Goal: Task Accomplishment & Management: Manage account settings

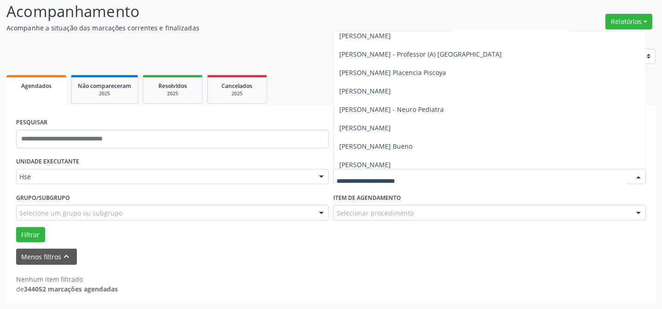
scroll to position [6915, 0]
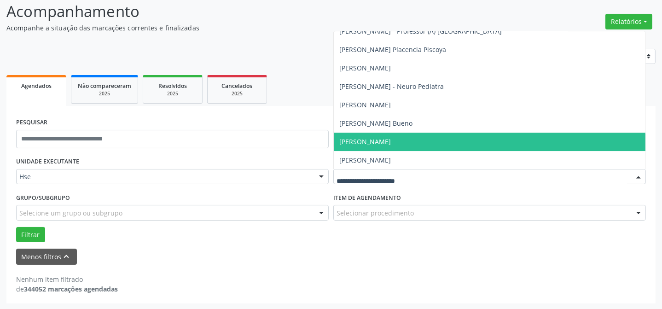
click at [460, 143] on span "[PERSON_NAME]" at bounding box center [490, 142] width 312 height 18
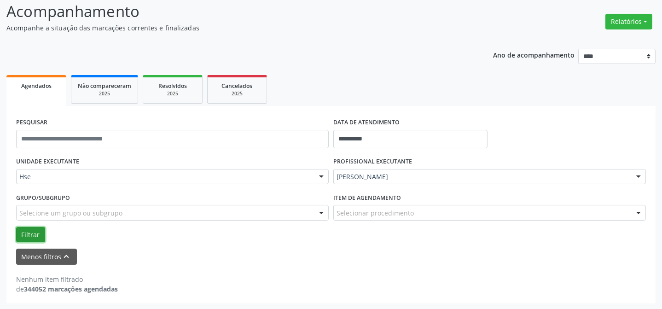
click at [39, 233] on button "Filtrar" at bounding box center [30, 235] width 29 height 16
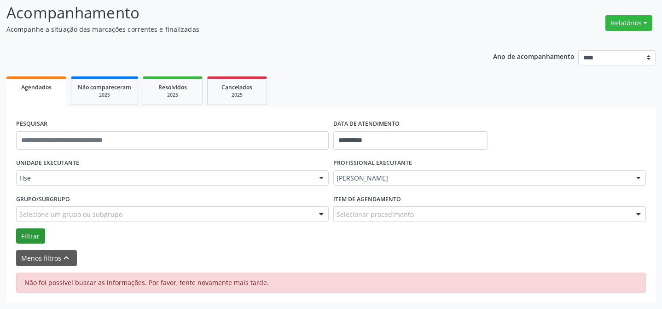
scroll to position [60, 0]
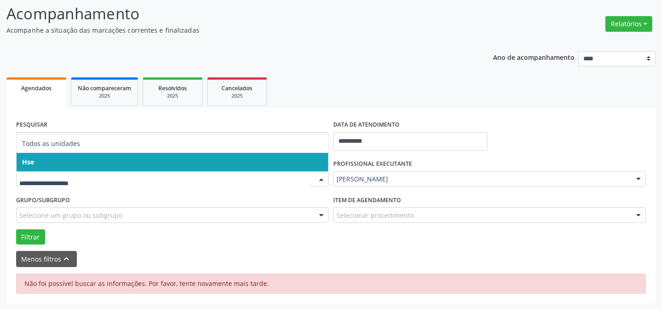
click at [223, 167] on span "Hse" at bounding box center [173, 162] width 312 height 18
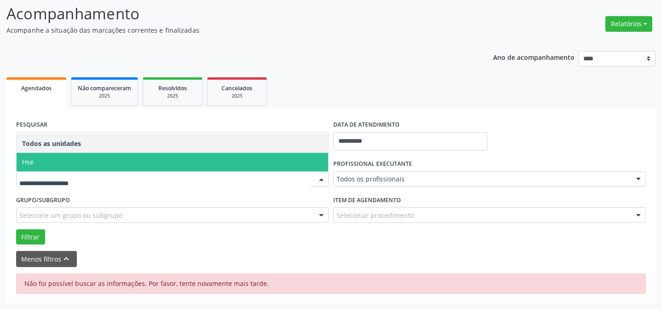
click at [221, 158] on span "Hse" at bounding box center [173, 162] width 312 height 18
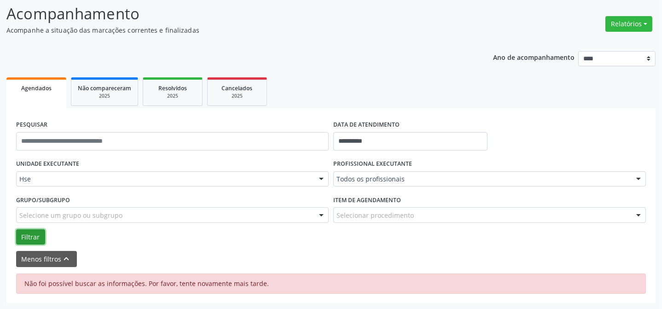
click at [29, 234] on button "Filtrar" at bounding box center [30, 237] width 29 height 16
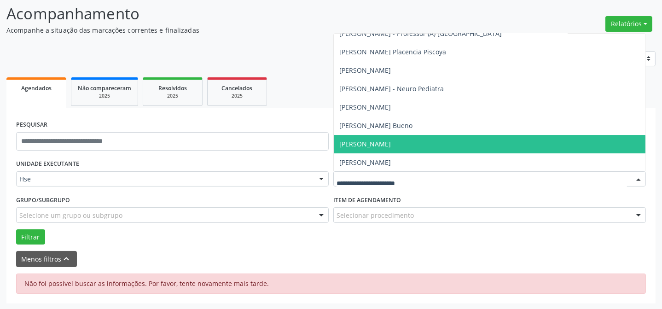
click at [386, 145] on span "[PERSON_NAME]" at bounding box center [365, 144] width 52 height 9
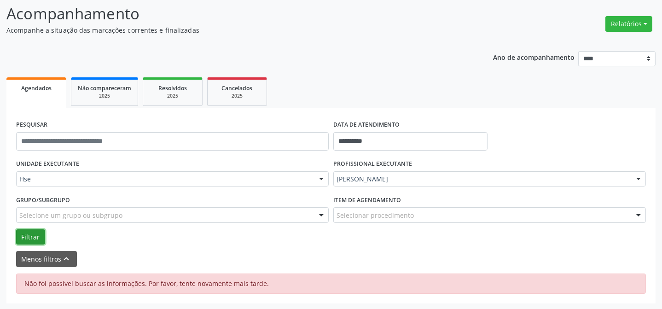
click at [32, 237] on button "Filtrar" at bounding box center [30, 237] width 29 height 16
click at [28, 237] on button "Filtrar" at bounding box center [30, 237] width 29 height 16
click at [381, 142] on input "**********" at bounding box center [410, 141] width 154 height 18
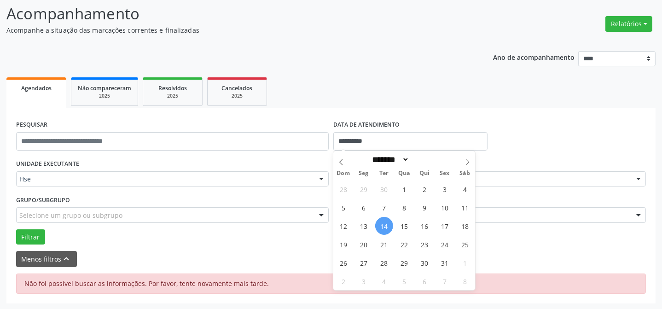
click at [381, 230] on span "14" at bounding box center [384, 226] width 18 height 18
type input "**********"
click at [382, 228] on span "14" at bounding box center [384, 226] width 18 height 18
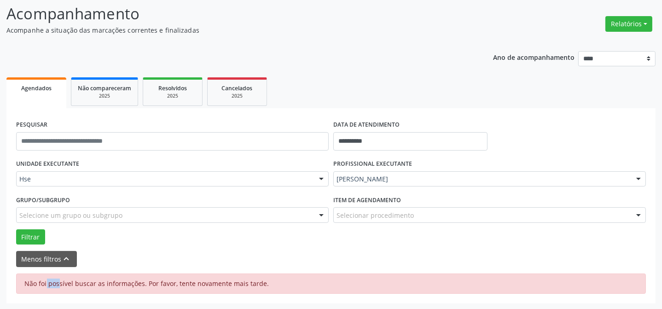
click at [382, 229] on div "Filtrar" at bounding box center [331, 237] width 634 height 16
click at [27, 234] on button "Filtrar" at bounding box center [30, 237] width 29 height 16
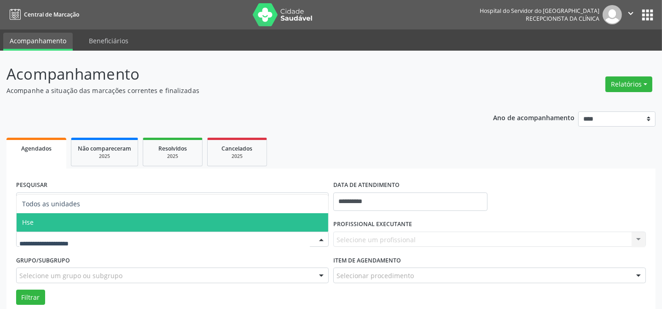
click at [250, 227] on span "Hse" at bounding box center [173, 222] width 312 height 18
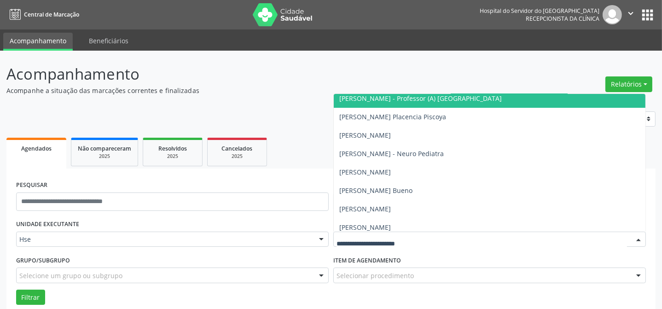
scroll to position [6915, 0]
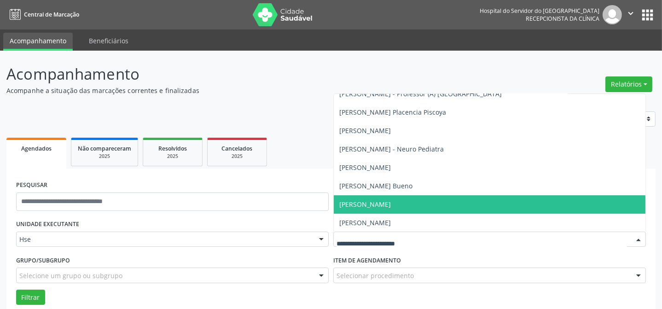
click at [545, 204] on span "[PERSON_NAME]" at bounding box center [490, 204] width 312 height 18
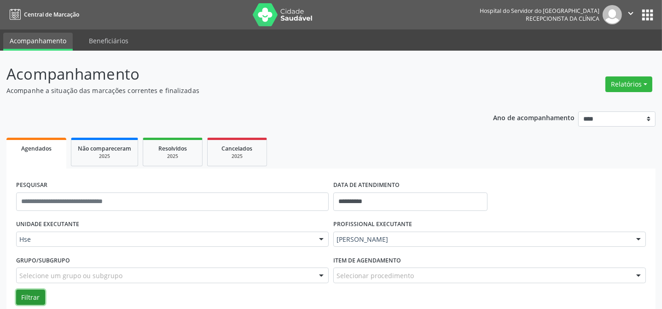
click at [37, 294] on button "Filtrar" at bounding box center [30, 298] width 29 height 16
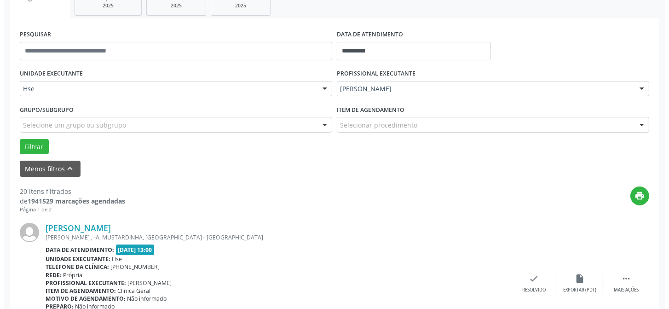
scroll to position [251, 0]
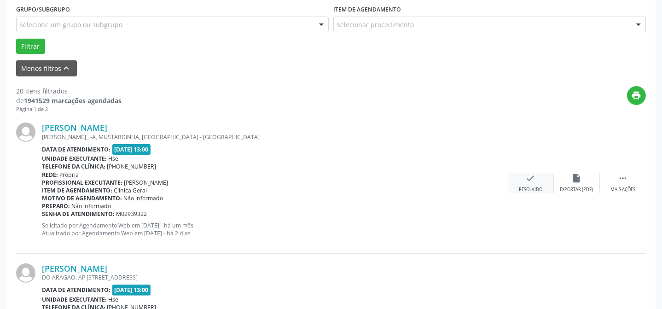
click at [531, 184] on div "check Resolvido" at bounding box center [531, 183] width 46 height 20
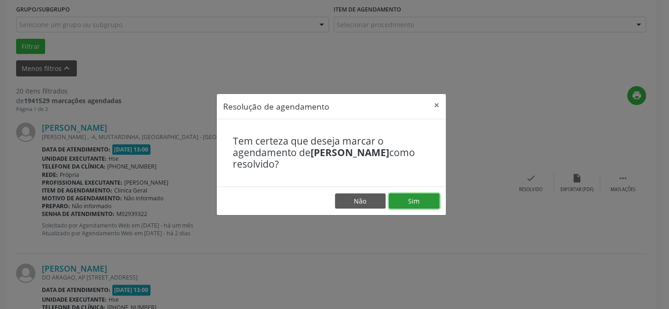
click at [433, 200] on button "Sim" at bounding box center [414, 201] width 51 height 16
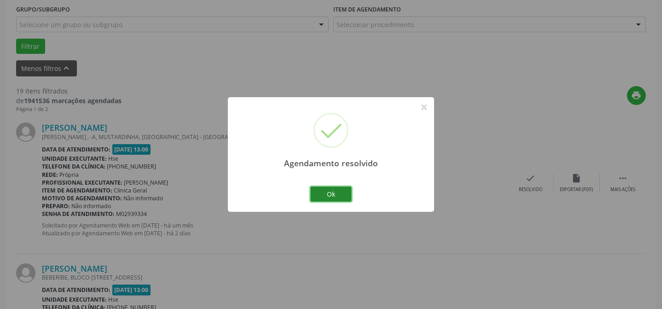
click at [345, 194] on button "Ok" at bounding box center [330, 194] width 41 height 16
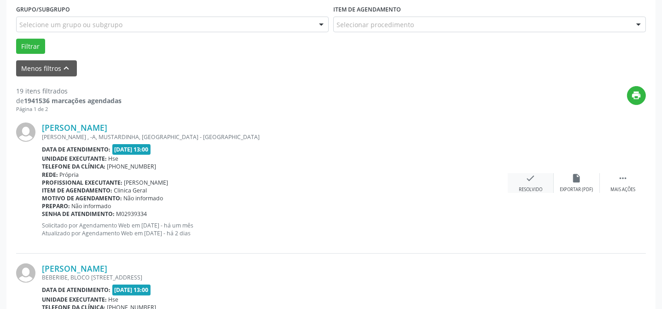
click at [523, 181] on div "check Resolvido" at bounding box center [531, 183] width 46 height 20
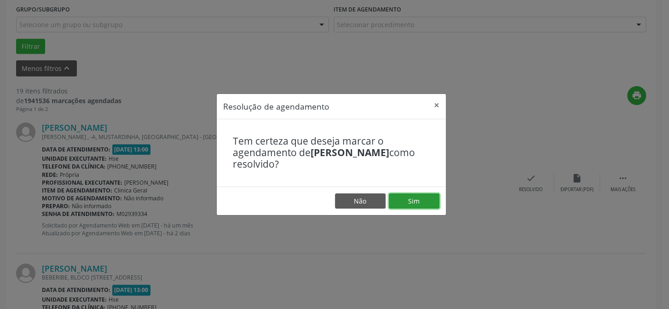
click at [426, 200] on button "Sim" at bounding box center [414, 201] width 51 height 16
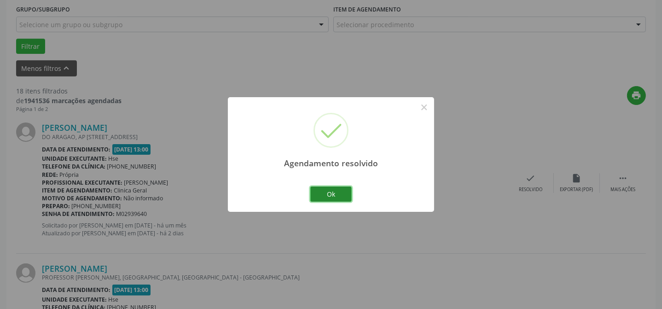
click at [337, 195] on button "Ok" at bounding box center [330, 194] width 41 height 16
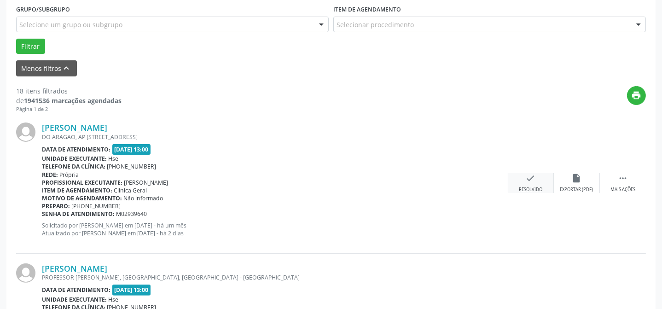
click at [542, 184] on div "check Resolvido" at bounding box center [531, 183] width 46 height 20
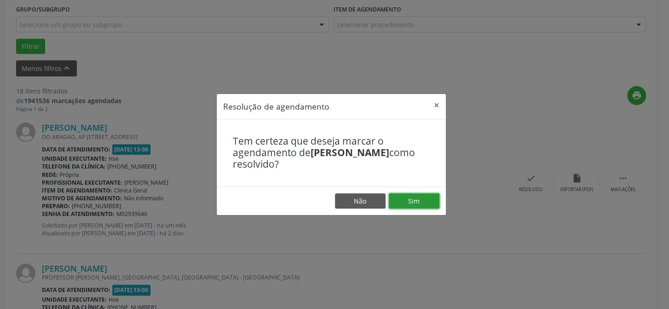
click at [426, 202] on button "Sim" at bounding box center [414, 201] width 51 height 16
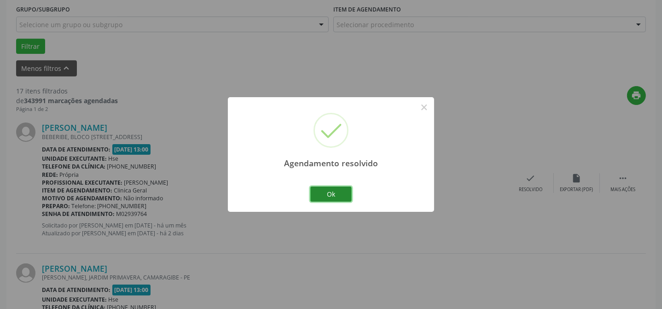
click at [338, 197] on button "Ok" at bounding box center [330, 194] width 41 height 16
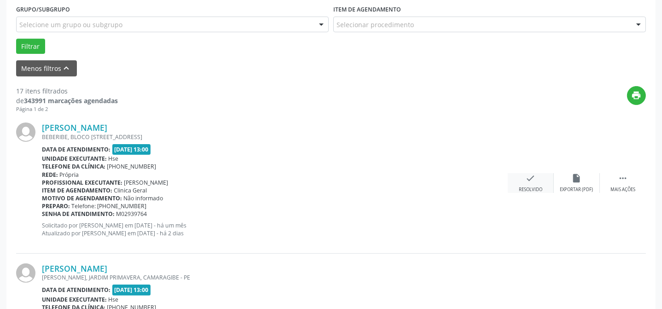
click at [523, 186] on div "Resolvido" at bounding box center [530, 189] width 23 height 6
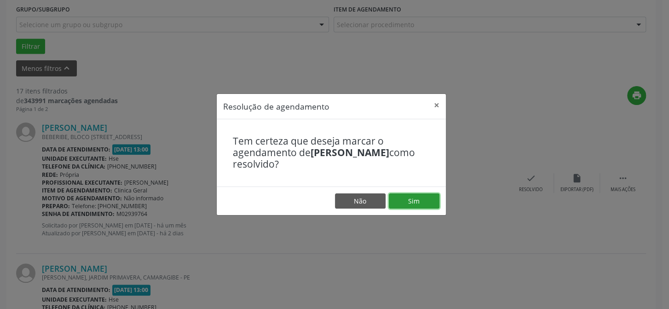
click at [419, 198] on button "Sim" at bounding box center [414, 201] width 51 height 16
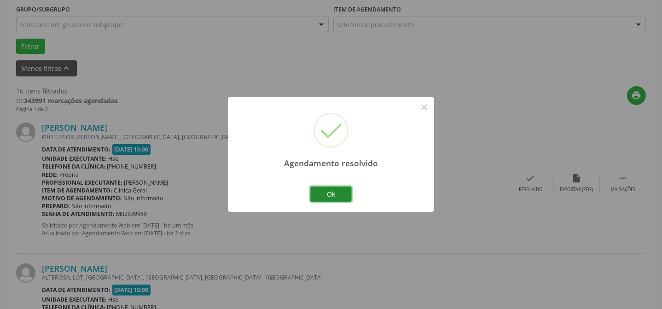
click at [333, 194] on button "Ok" at bounding box center [330, 194] width 41 height 16
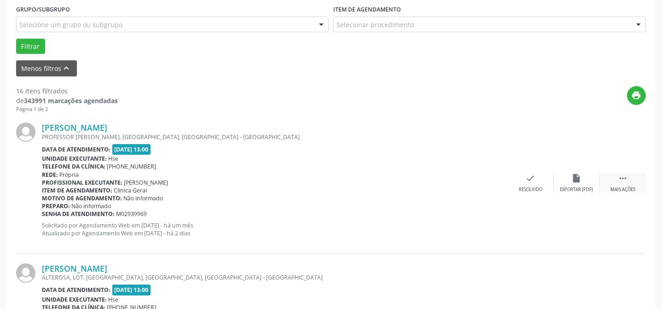
click at [628, 183] on div " Mais ações" at bounding box center [623, 183] width 46 height 20
click at [582, 184] on div "alarm_off Não compareceu" at bounding box center [577, 183] width 46 height 20
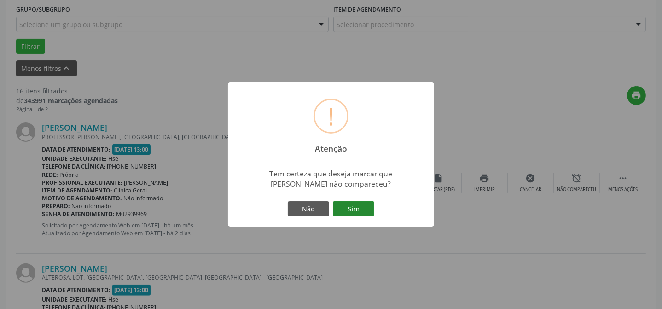
click at [364, 211] on button "Sim" at bounding box center [353, 209] width 41 height 16
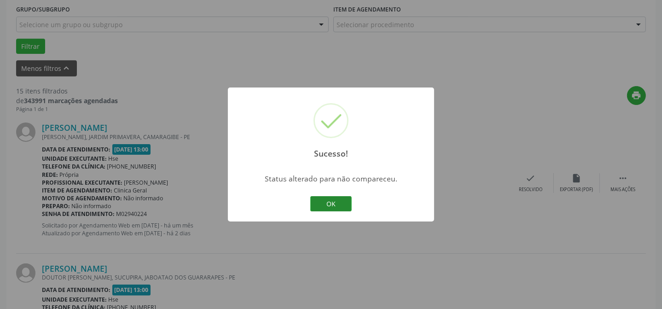
click at [335, 207] on button "OK" at bounding box center [330, 204] width 41 height 16
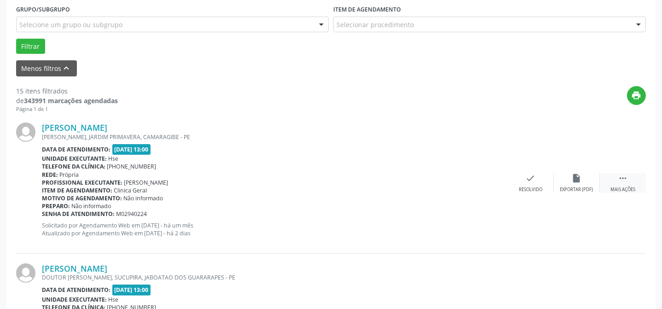
click at [618, 179] on icon "" at bounding box center [623, 178] width 10 height 10
click at [568, 182] on div "alarm_off Não compareceu" at bounding box center [577, 183] width 46 height 20
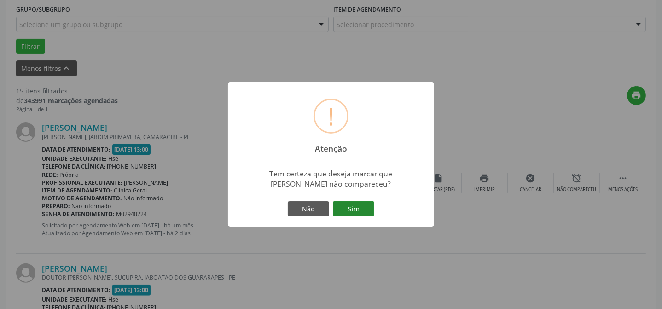
click at [351, 206] on button "Sim" at bounding box center [353, 209] width 41 height 16
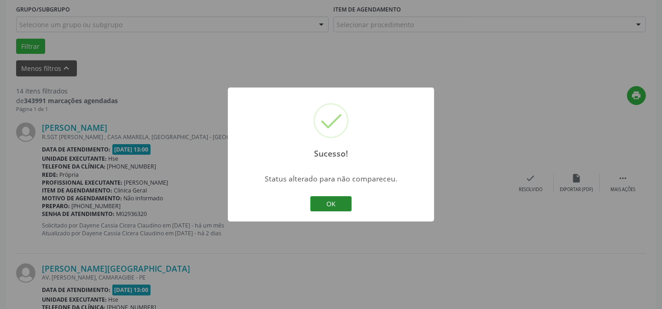
click at [345, 206] on button "OK" at bounding box center [330, 204] width 41 height 16
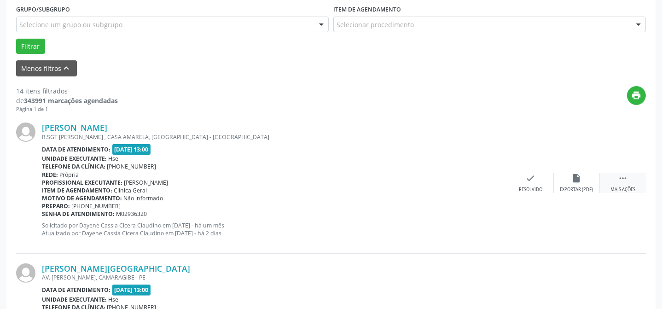
click at [621, 181] on icon "" at bounding box center [623, 178] width 10 height 10
click at [559, 189] on div "Não compareceu" at bounding box center [576, 189] width 39 height 6
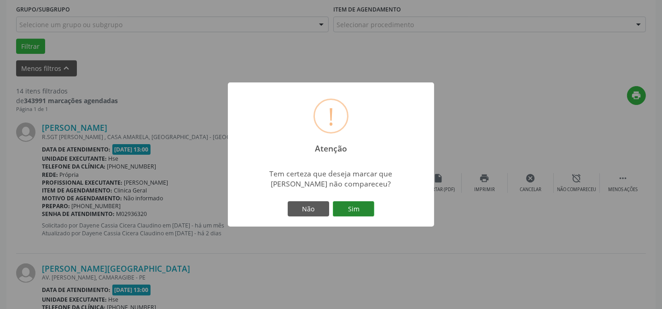
click at [363, 215] on button "Sim" at bounding box center [353, 209] width 41 height 16
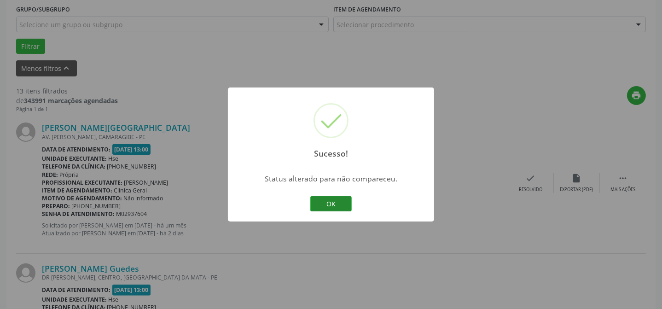
click at [336, 204] on button "OK" at bounding box center [330, 204] width 41 height 16
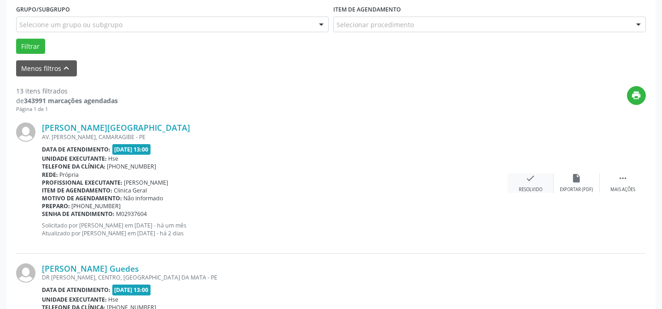
click at [529, 176] on icon "check" at bounding box center [531, 178] width 10 height 10
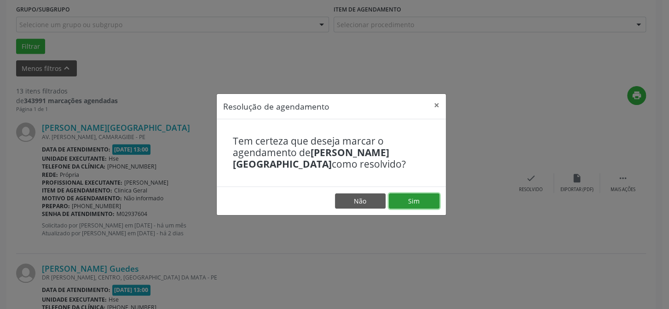
click at [419, 202] on button "Sim" at bounding box center [414, 201] width 51 height 16
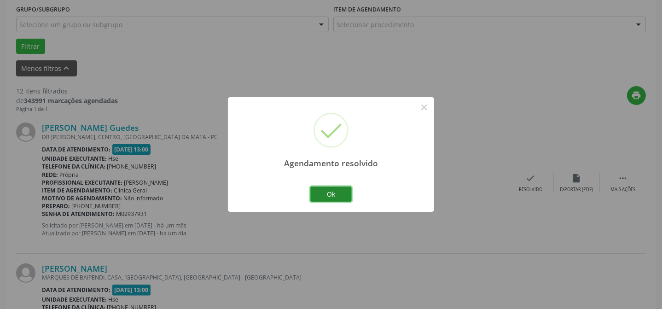
click at [336, 193] on button "Ok" at bounding box center [330, 194] width 41 height 16
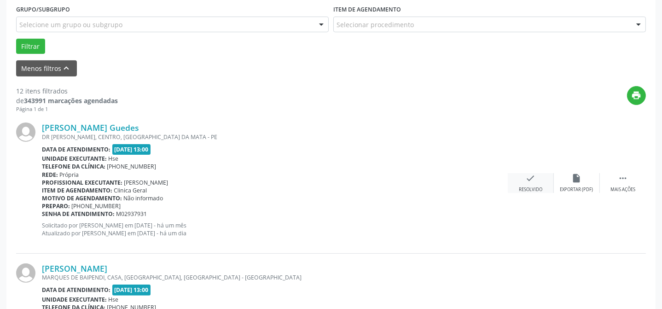
click at [526, 182] on icon "check" at bounding box center [531, 178] width 10 height 10
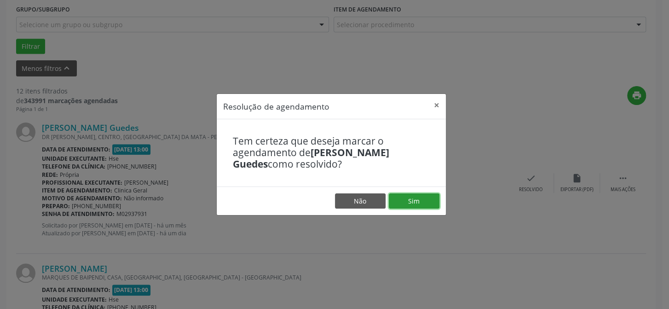
click at [409, 201] on button "Sim" at bounding box center [414, 201] width 51 height 16
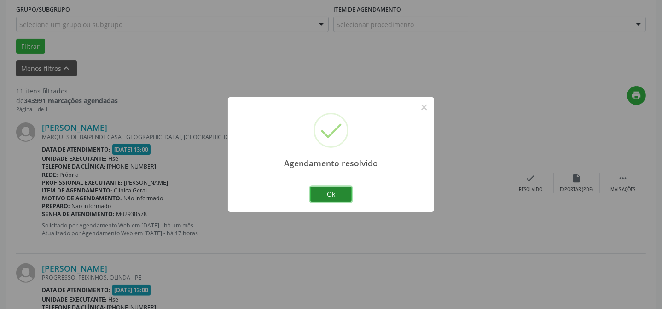
click at [328, 195] on button "Ok" at bounding box center [330, 194] width 41 height 16
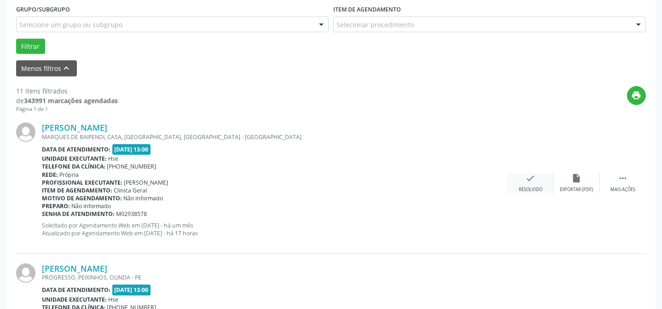
click at [529, 181] on icon "check" at bounding box center [531, 178] width 10 height 10
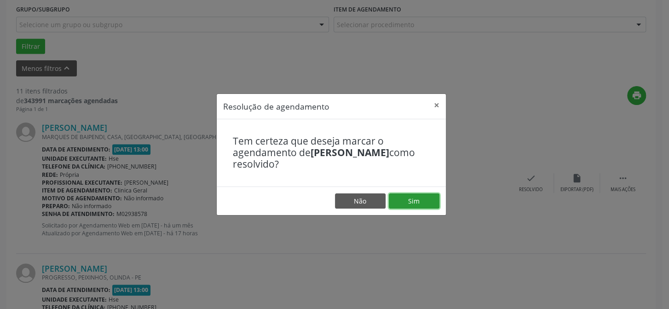
click at [415, 199] on button "Sim" at bounding box center [414, 201] width 51 height 16
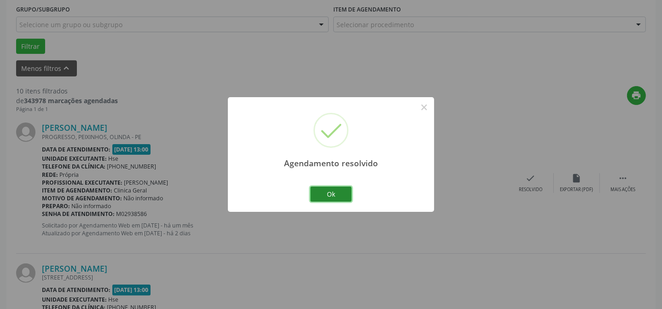
click at [339, 192] on button "Ok" at bounding box center [330, 194] width 41 height 16
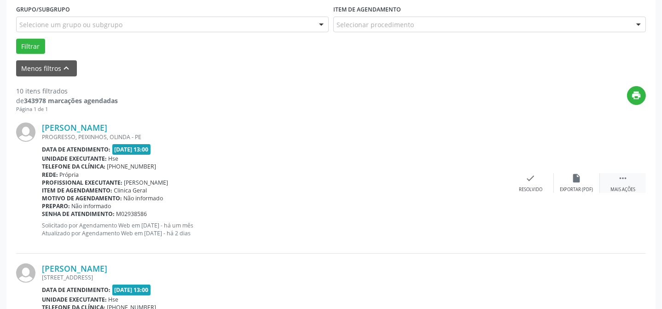
click at [628, 180] on div " Mais ações" at bounding box center [623, 183] width 46 height 20
click at [583, 178] on div "alarm_off Não compareceu" at bounding box center [577, 183] width 46 height 20
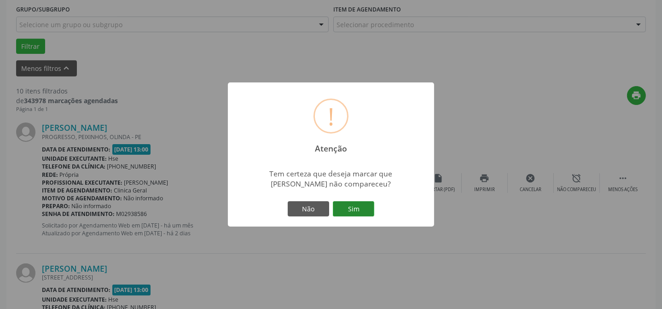
click at [363, 208] on button "Sim" at bounding box center [353, 209] width 41 height 16
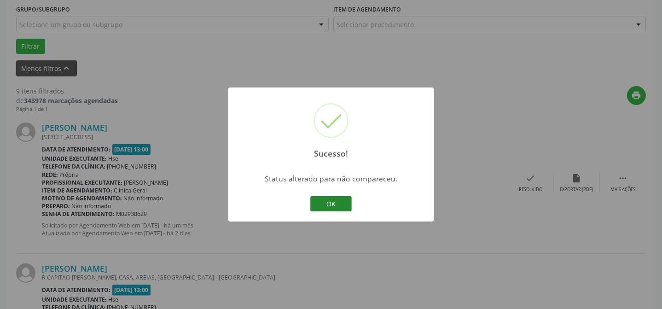
click at [341, 198] on button "OK" at bounding box center [330, 204] width 41 height 16
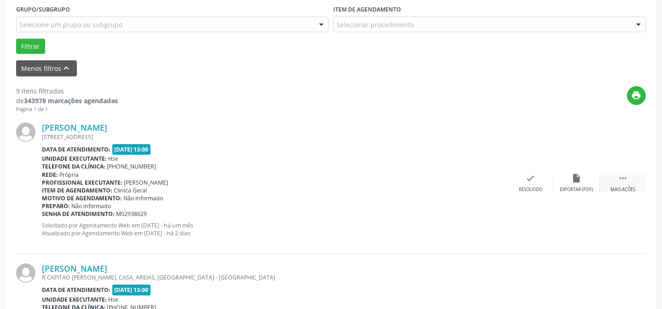
click at [620, 182] on icon "" at bounding box center [623, 178] width 10 height 10
click at [583, 183] on div "alarm_off Não compareceu" at bounding box center [577, 183] width 46 height 20
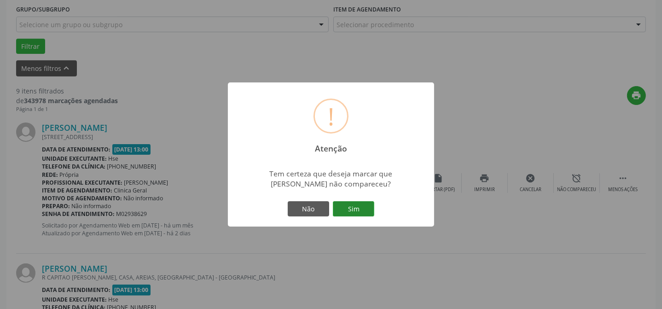
click at [355, 211] on button "Sim" at bounding box center [353, 209] width 41 height 16
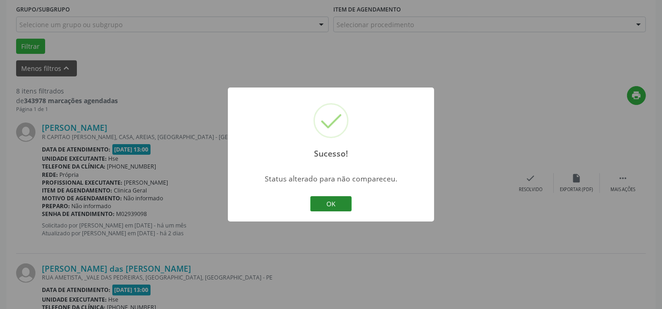
click at [332, 203] on button "OK" at bounding box center [330, 204] width 41 height 16
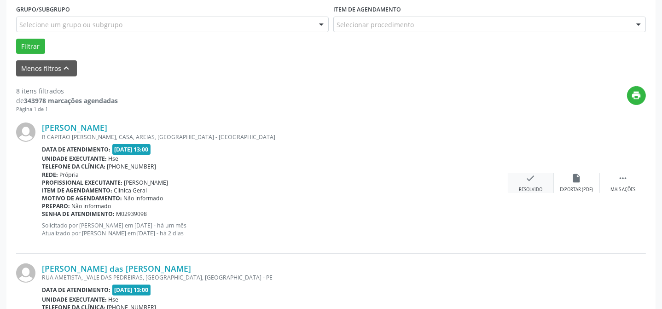
click at [532, 184] on div "check Resolvido" at bounding box center [531, 183] width 46 height 20
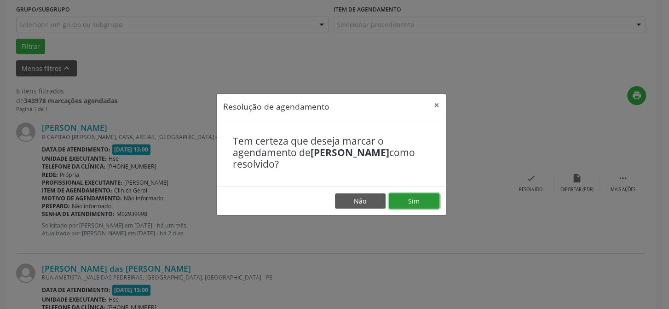
click at [413, 201] on button "Sim" at bounding box center [414, 201] width 51 height 16
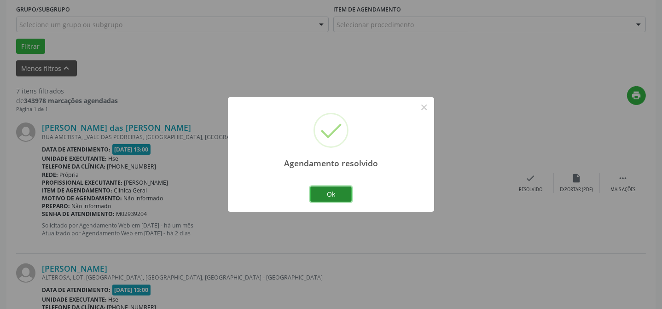
click at [340, 195] on button "Ok" at bounding box center [330, 194] width 41 height 16
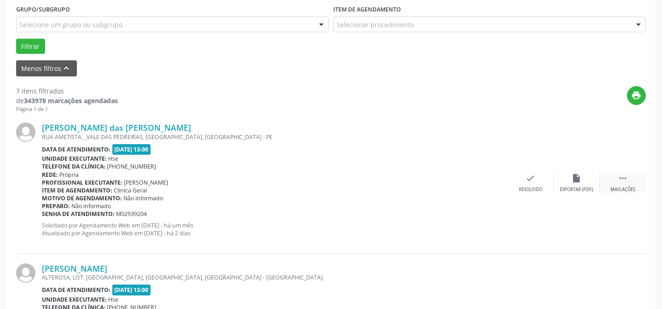
click at [627, 183] on div " Mais ações" at bounding box center [623, 183] width 46 height 20
click at [585, 183] on div "alarm_off Não compareceu" at bounding box center [577, 183] width 46 height 20
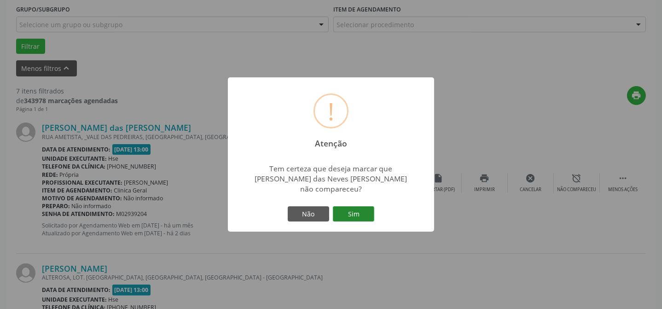
click at [355, 208] on button "Sim" at bounding box center [353, 214] width 41 height 16
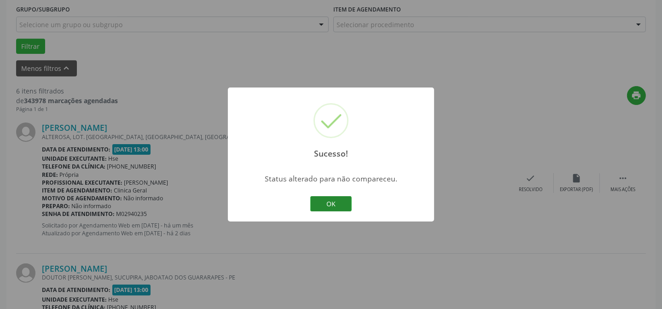
click at [340, 203] on button "OK" at bounding box center [330, 204] width 41 height 16
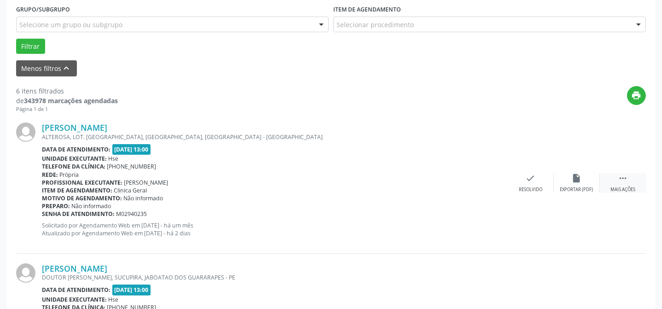
click at [631, 179] on div " Mais ações" at bounding box center [623, 183] width 46 height 20
click at [580, 185] on div "alarm_off Não compareceu" at bounding box center [577, 183] width 46 height 20
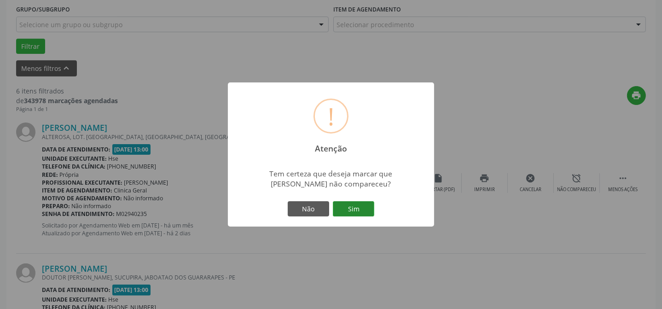
click at [364, 209] on button "Sim" at bounding box center [353, 209] width 41 height 16
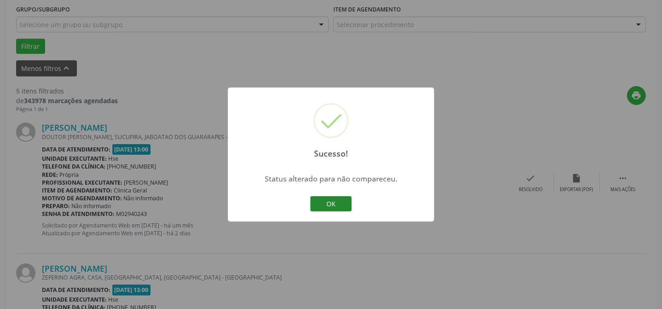
click at [325, 201] on button "OK" at bounding box center [330, 204] width 41 height 16
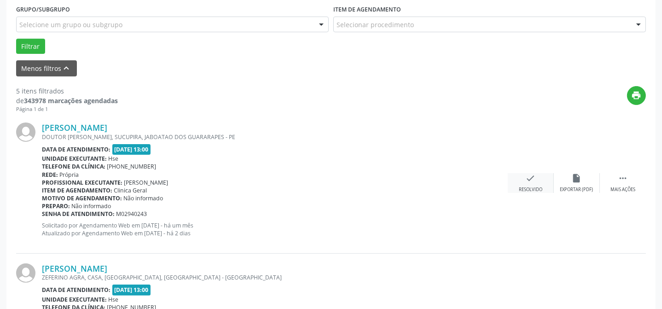
click at [540, 180] on div "check Resolvido" at bounding box center [531, 183] width 46 height 20
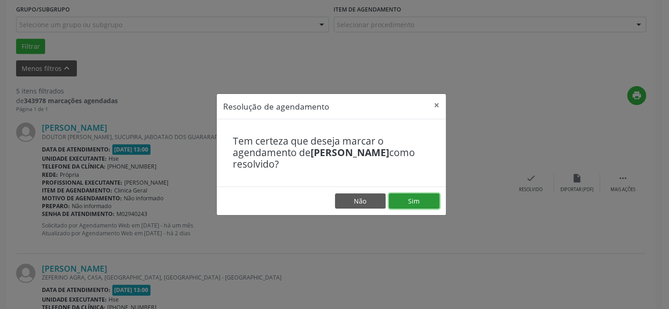
click at [419, 202] on button "Sim" at bounding box center [414, 201] width 51 height 16
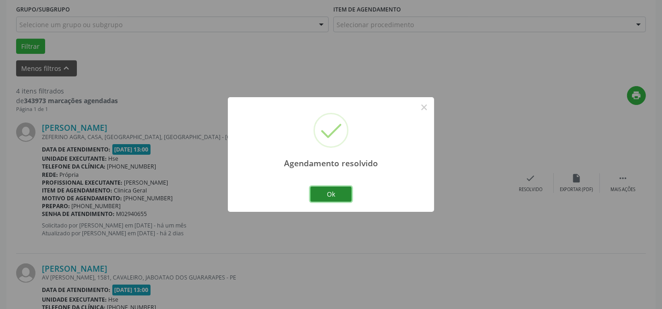
click at [338, 195] on button "Ok" at bounding box center [330, 194] width 41 height 16
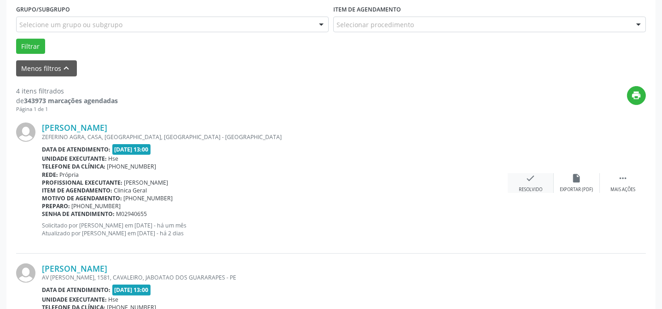
click at [529, 178] on icon "check" at bounding box center [531, 178] width 10 height 10
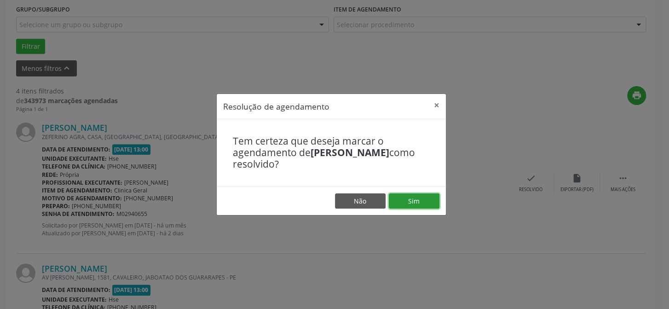
click at [427, 203] on button "Sim" at bounding box center [414, 201] width 51 height 16
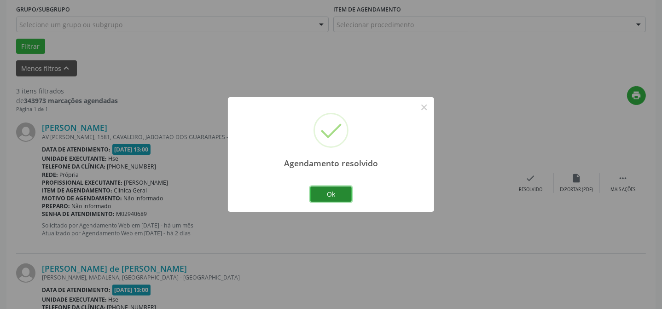
click at [321, 196] on button "Ok" at bounding box center [330, 194] width 41 height 16
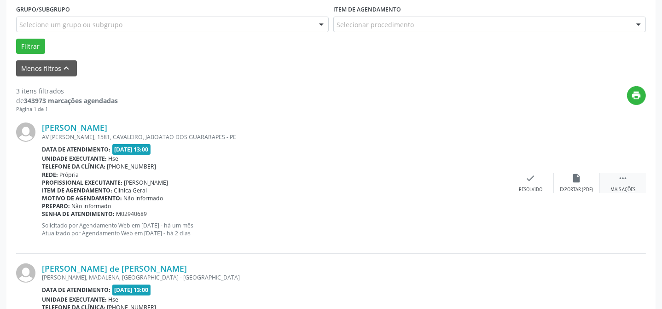
click at [631, 176] on div " Mais ações" at bounding box center [623, 183] width 46 height 20
click at [588, 183] on div "alarm_off Não compareceu" at bounding box center [577, 183] width 46 height 20
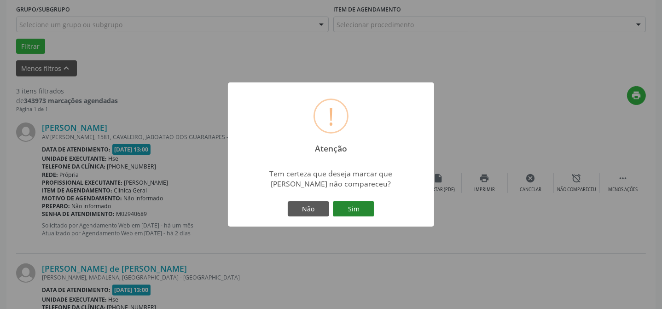
click at [362, 209] on button "Sim" at bounding box center [353, 209] width 41 height 16
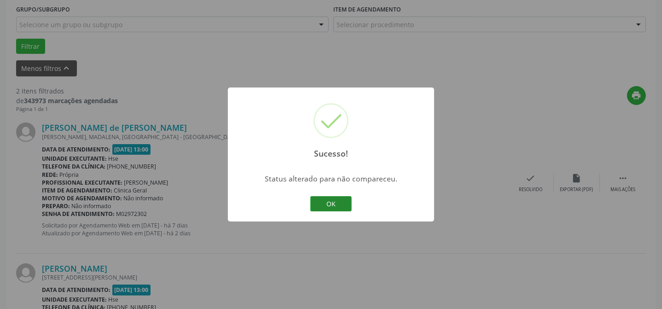
click at [332, 199] on button "OK" at bounding box center [330, 204] width 41 height 16
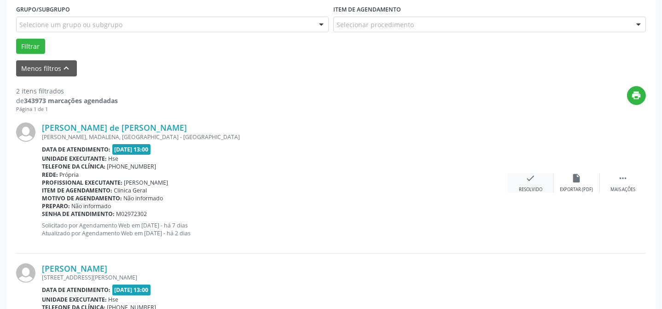
click at [523, 178] on div "check Resolvido" at bounding box center [531, 183] width 46 height 20
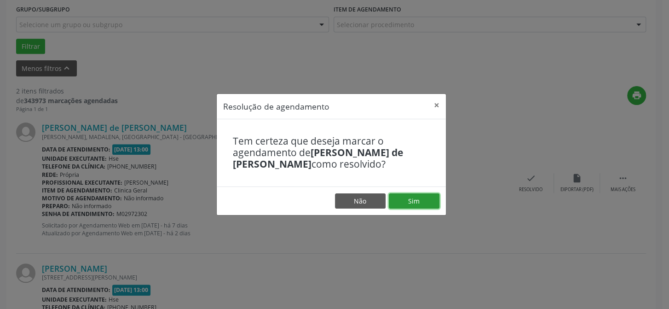
click at [421, 200] on button "Sim" at bounding box center [414, 201] width 51 height 16
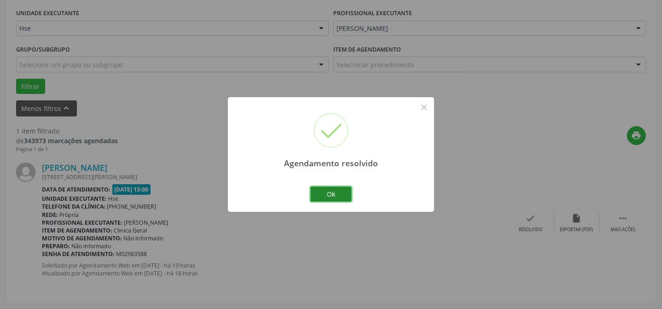
click at [337, 196] on button "Ok" at bounding box center [330, 194] width 41 height 16
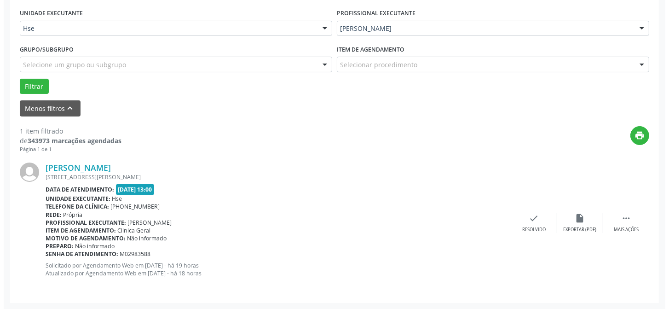
scroll to position [210, 0]
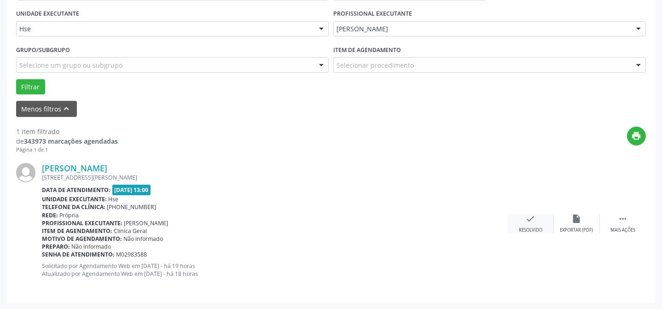
click at [531, 226] on div "check Resolvido" at bounding box center [531, 224] width 46 height 20
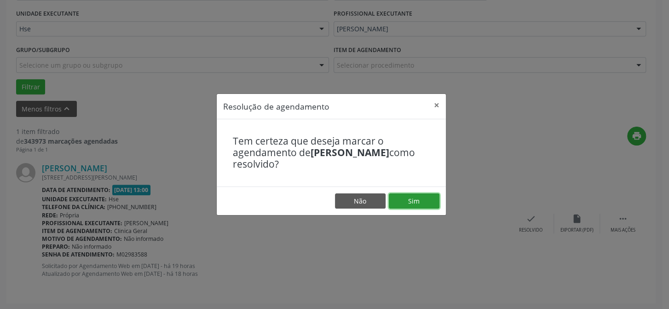
click at [423, 204] on button "Sim" at bounding box center [414, 201] width 51 height 16
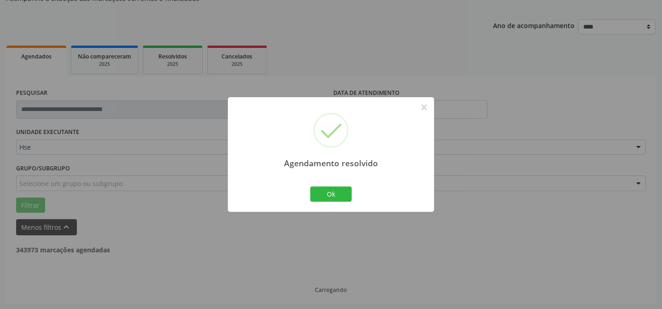
scroll to position [63, 0]
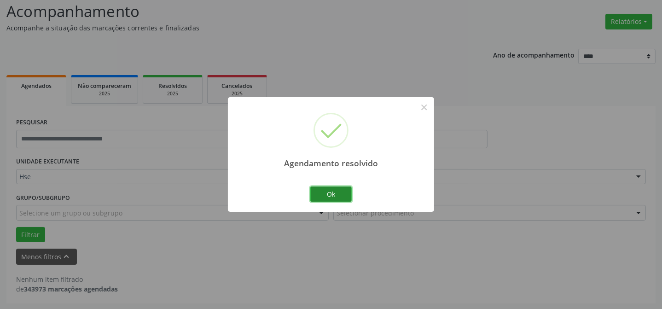
click at [323, 193] on button "Ok" at bounding box center [330, 194] width 41 height 16
